Goal: Task Accomplishment & Management: Manage account settings

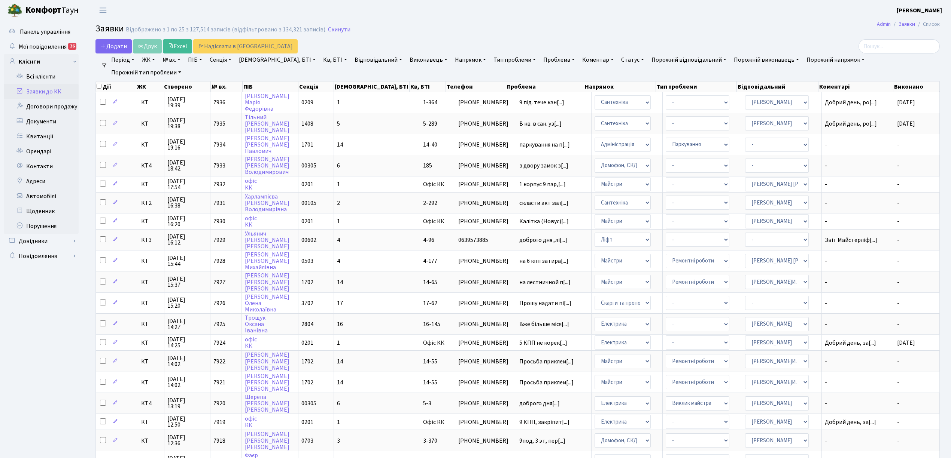
select select "25"
click at [332, 28] on link "Скинути" at bounding box center [339, 29] width 22 height 7
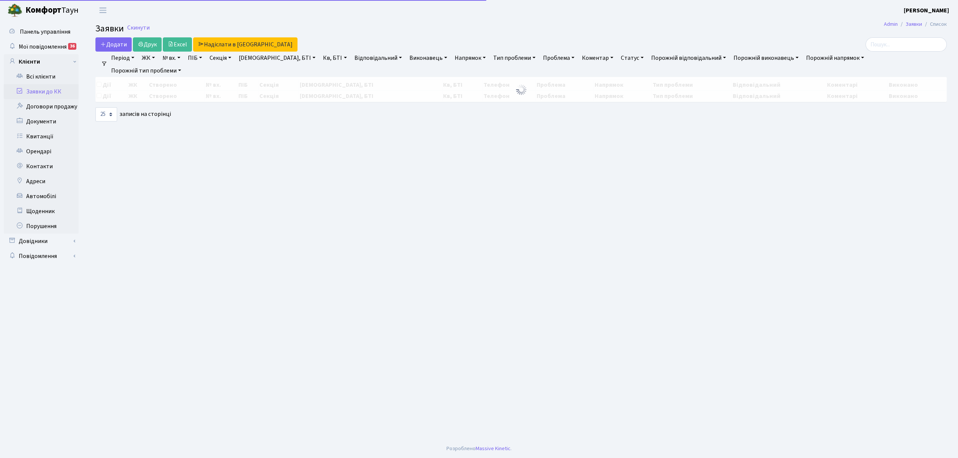
select select "25"
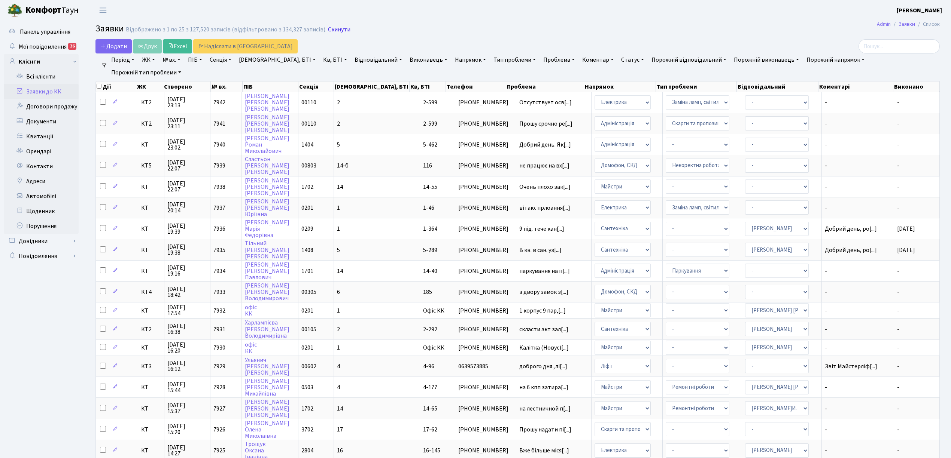
click at [332, 31] on link "Скинути" at bounding box center [339, 29] width 22 height 7
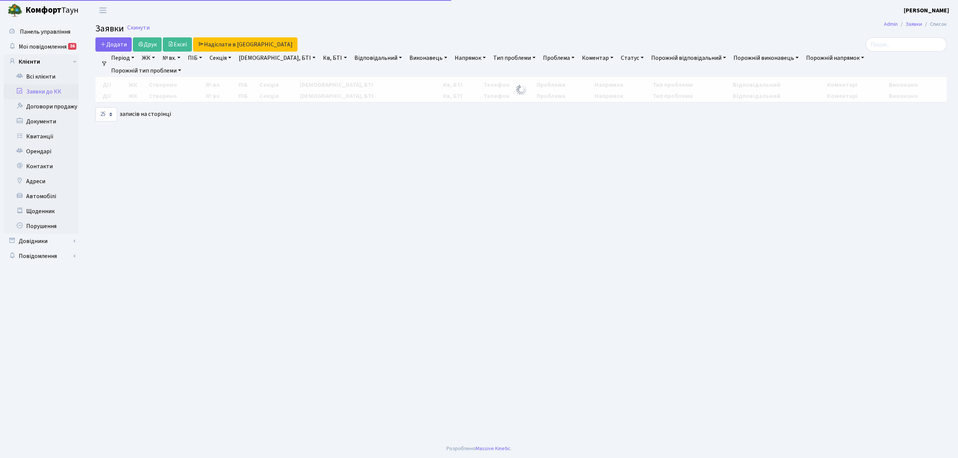
select select "25"
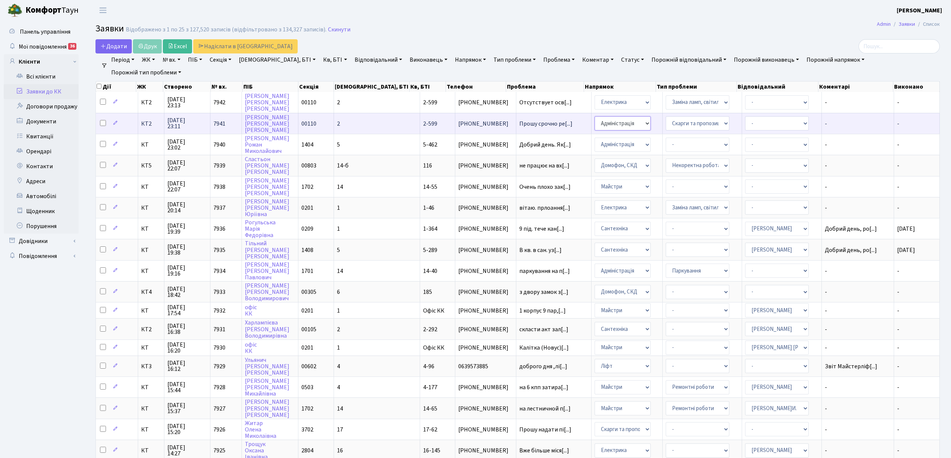
click at [601, 123] on select "- Адміністрація Домофон, СКД Ліфт Майстри Сантехніка Економічний відділ Електри…" at bounding box center [622, 123] width 56 height 14
select select "3"
click at [762, 126] on select "- Адміністратор ЖК КТ [PERSON_NAME] [PERSON_NAME]В. Дядюшкін [PERSON_NAME]Ю. [P…" at bounding box center [777, 123] width 64 height 14
select select "22"
